Goal: Task Accomplishment & Management: Complete application form

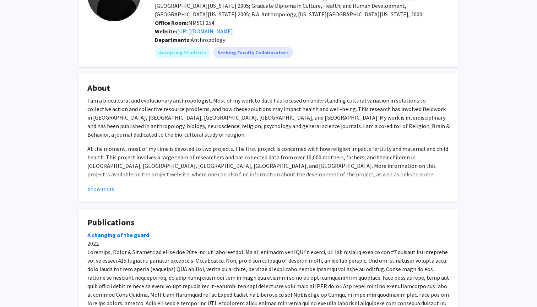
scroll to position [77, 0]
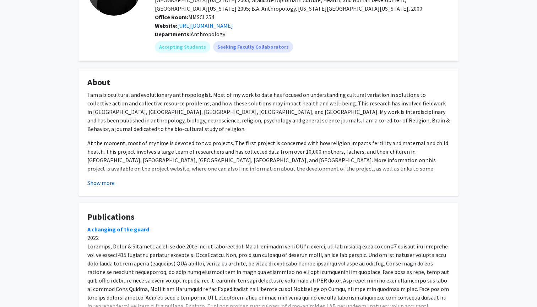
click at [104, 183] on button "Show more" at bounding box center [100, 183] width 27 height 9
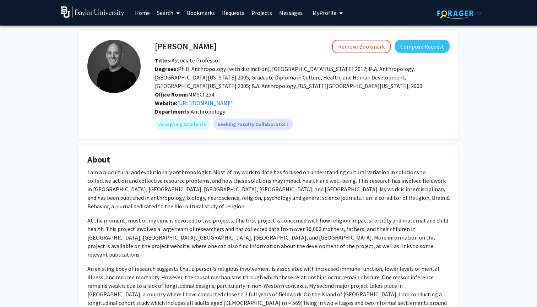
scroll to position [0, 0]
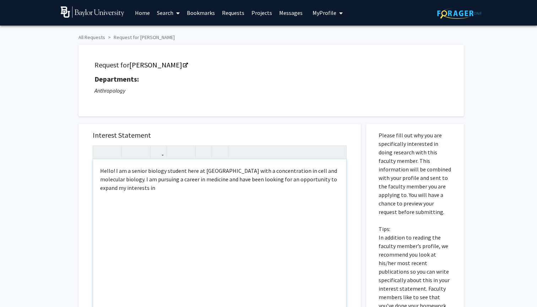
click at [228, 194] on div "Hello! I am a senior biology student here at [GEOGRAPHIC_DATA] with a concentra…" at bounding box center [219, 241] width 253 height 163
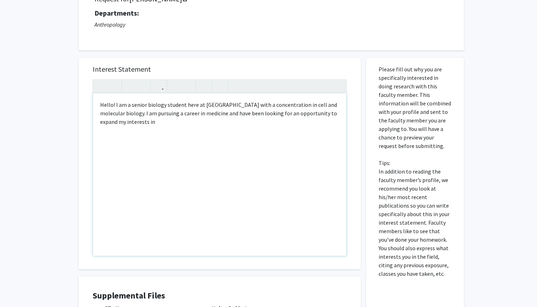
drag, startPoint x: 146, startPoint y: 114, endPoint x: 177, endPoint y: 126, distance: 33.7
click at [177, 126] on div "Hello! I am a senior biology student here at [GEOGRAPHIC_DATA] with a concentra…" at bounding box center [219, 174] width 253 height 163
click at [257, 124] on div "Hello! I am a senior biology student here at [GEOGRAPHIC_DATA] with a concentra…" at bounding box center [219, 174] width 253 height 163
drag, startPoint x: 147, startPoint y: 115, endPoint x: 302, endPoint y: 114, distance: 154.2
click at [302, 114] on div "Hello! I am a senior biology student here at [GEOGRAPHIC_DATA] with a concentra…" at bounding box center [219, 174] width 253 height 163
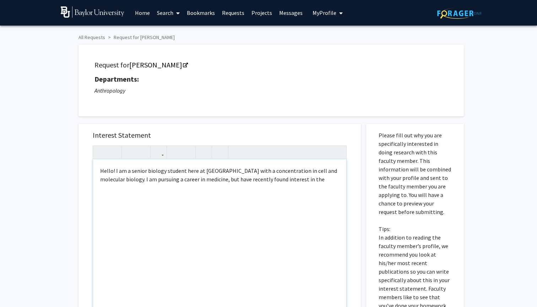
scroll to position [0, 0]
type textarea "Hello! I am a senior biology student here at [GEOGRAPHIC_DATA] with a concentra…"
click at [109, 189] on div "Hello! I am a senior biology student here at [GEOGRAPHIC_DATA] with a concentra…" at bounding box center [219, 241] width 253 height 163
drag, startPoint x: 193, startPoint y: 189, endPoint x: 87, endPoint y: 187, distance: 106.3
click at [87, 187] on div "Interest Statement Hello! I am a senior biology student here at [GEOGRAPHIC_DAT…" at bounding box center [220, 230] width 268 height 212
